Goal: Navigation & Orientation: Find specific page/section

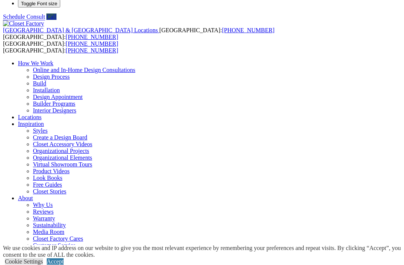
scroll to position [22, 0]
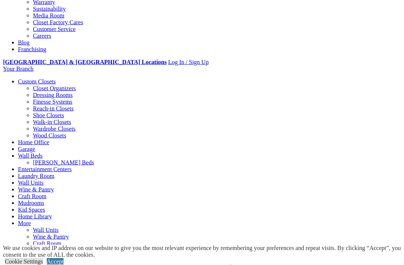
scroll to position [231, 0]
click at [54, 172] on link "Laundry Room" at bounding box center [36, 175] width 36 height 6
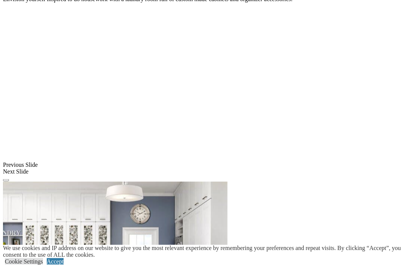
scroll to position [548, 0]
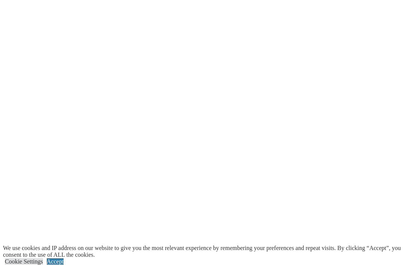
scroll to position [1832, 0]
